Goal: Check status: Check status

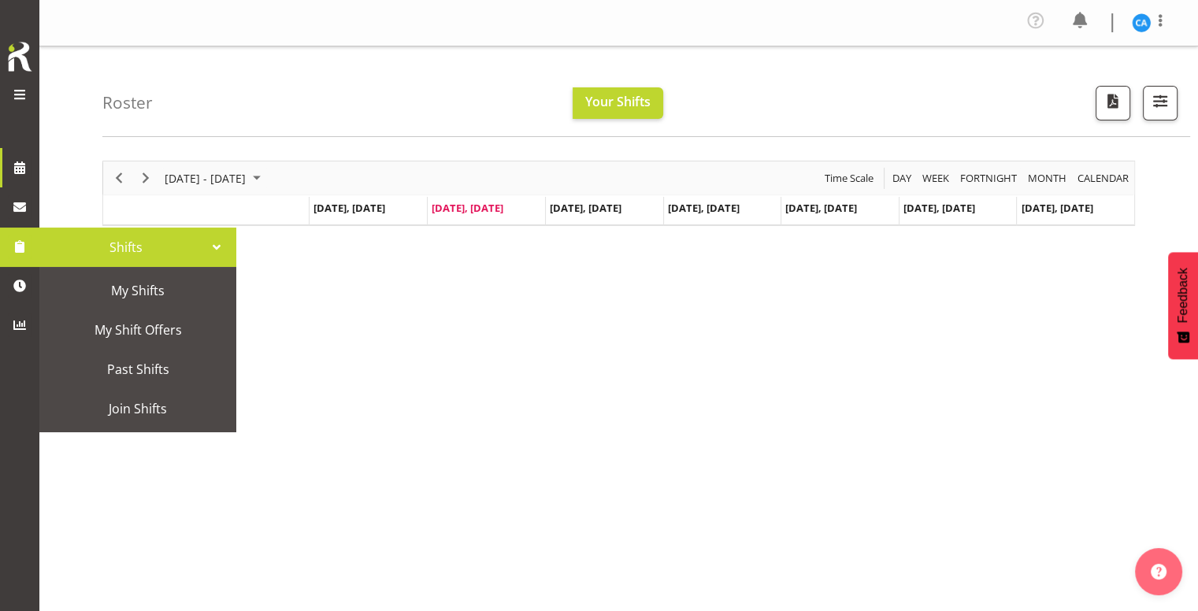
click at [20, 250] on span at bounding box center [20, 247] width 24 height 24
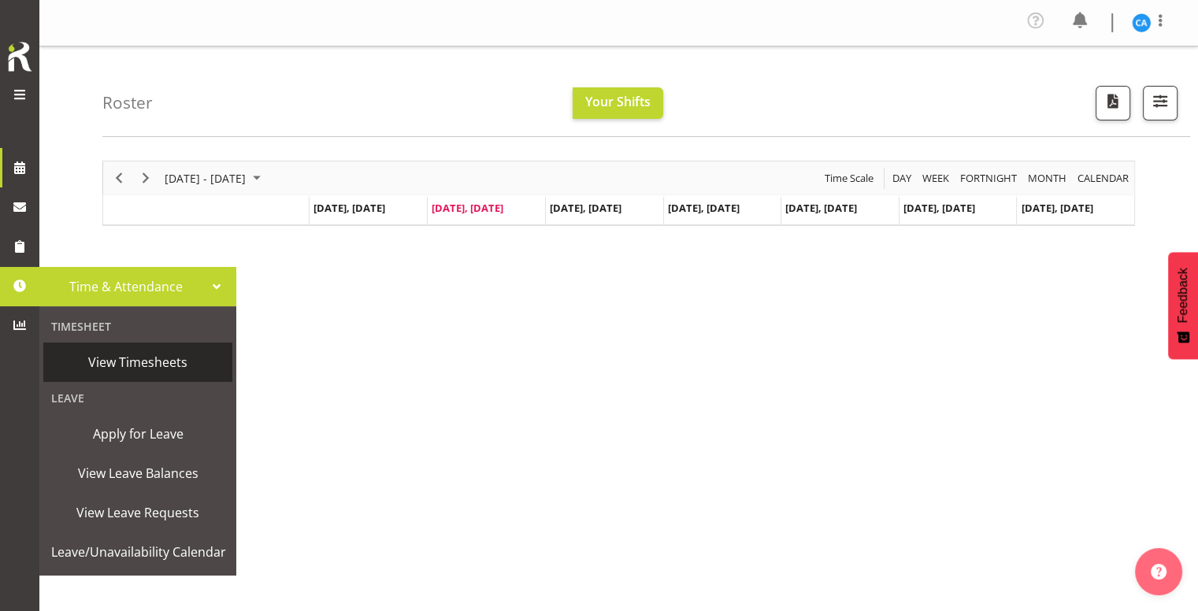
click at [115, 361] on span "View Timesheets" at bounding box center [137, 362] width 173 height 24
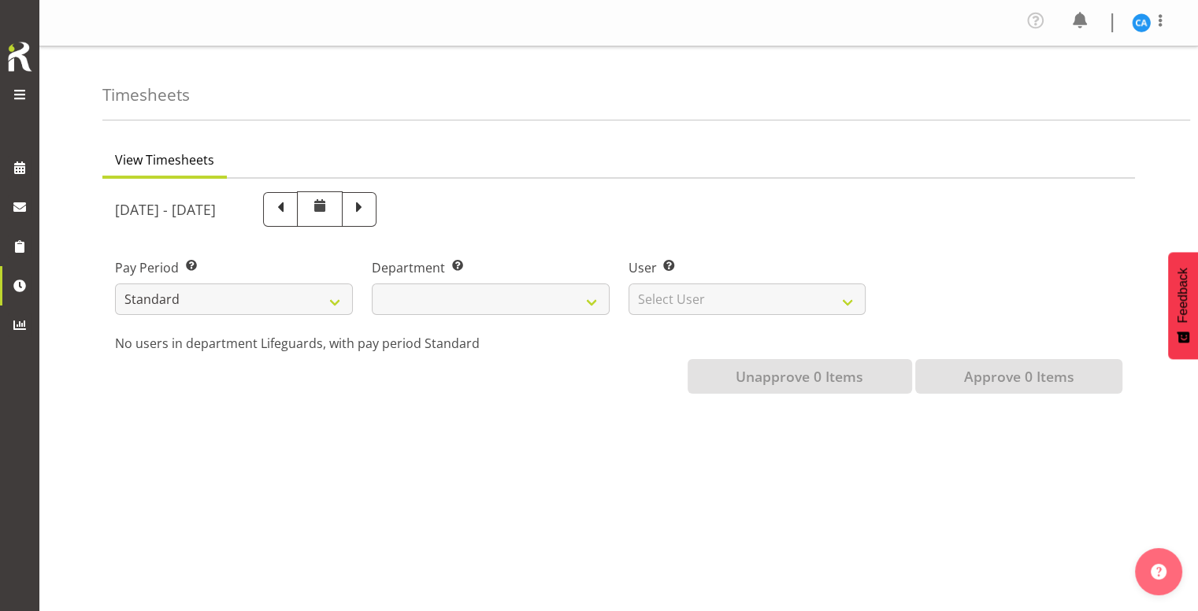
select select
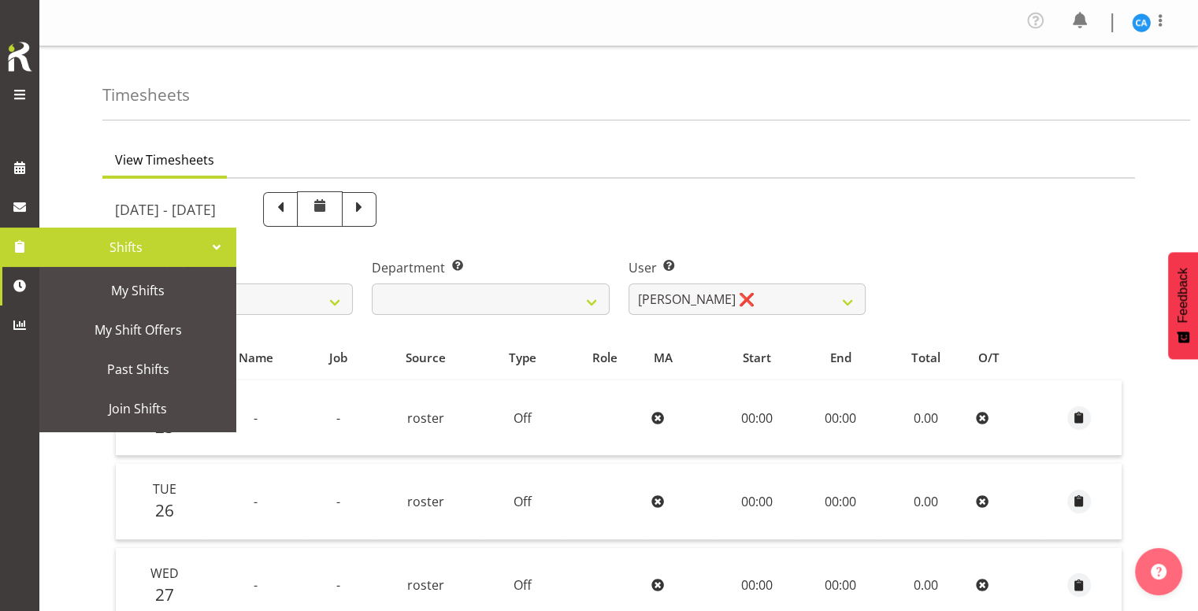
click at [16, 238] on span at bounding box center [20, 247] width 24 height 24
click at [150, 372] on span "Past Shifts" at bounding box center [137, 370] width 173 height 24
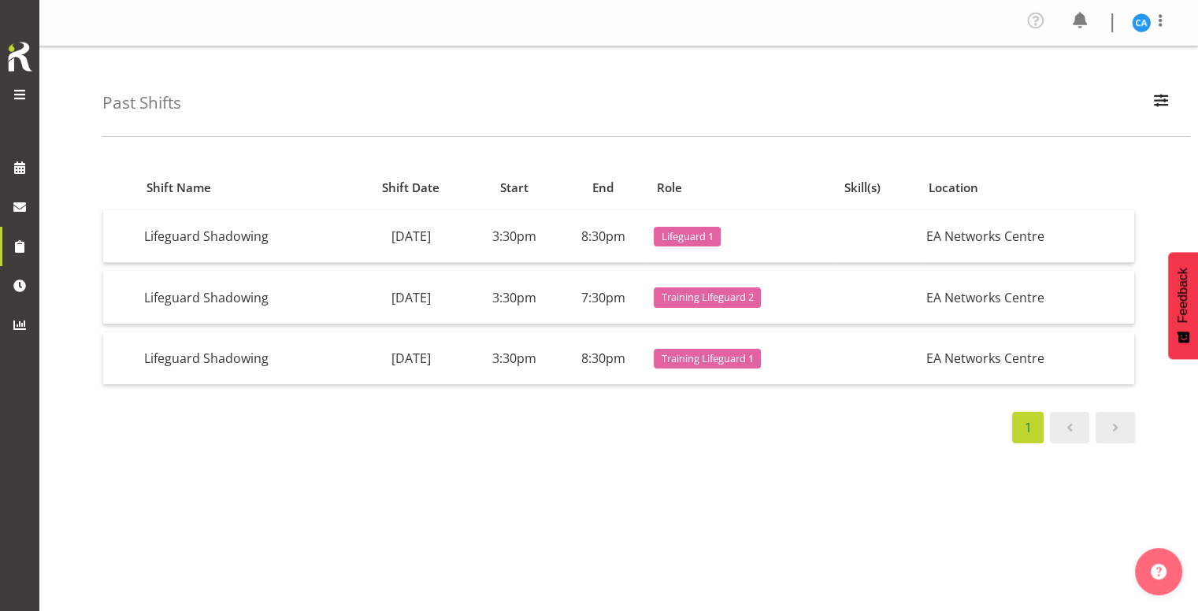
drag, startPoint x: 605, startPoint y: 236, endPoint x: 639, endPoint y: 238, distance: 34.7
click at [639, 238] on td "8:30pm" at bounding box center [602, 236] width 89 height 53
